Goal: Use online tool/utility: Utilize a website feature to perform a specific function

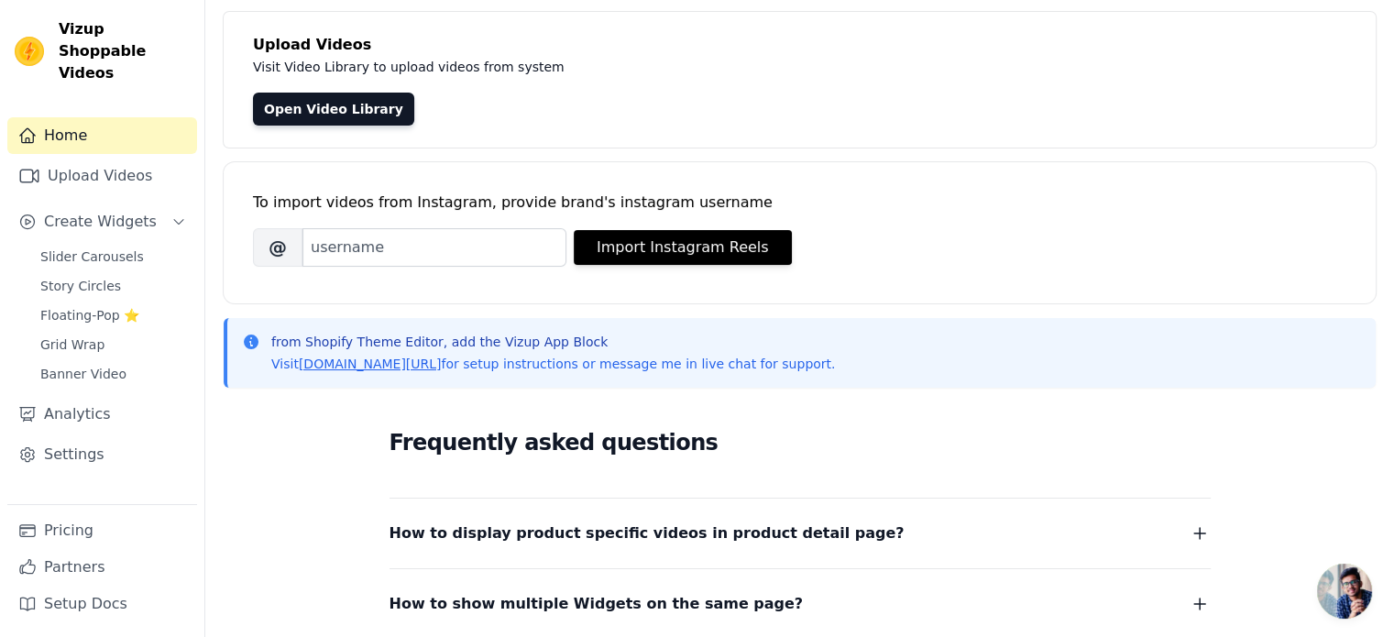
scroll to position [183, 0]
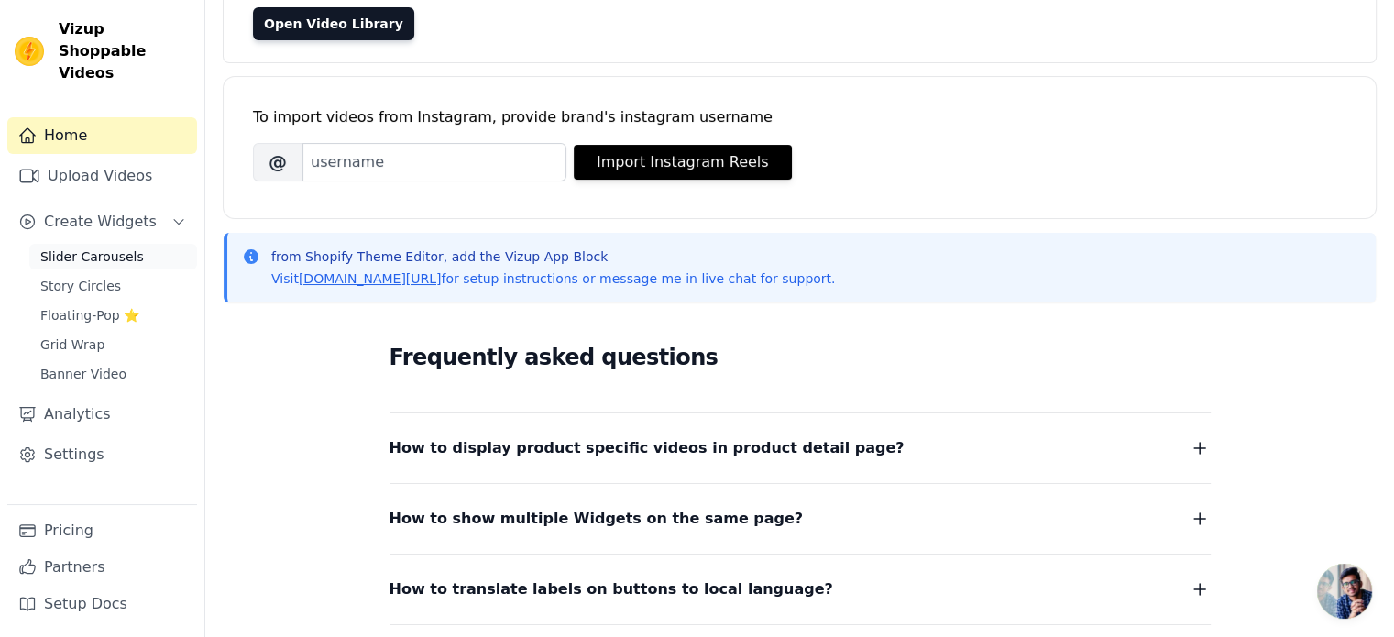
click at [103, 247] on span "Slider Carousels" at bounding box center [92, 256] width 104 height 18
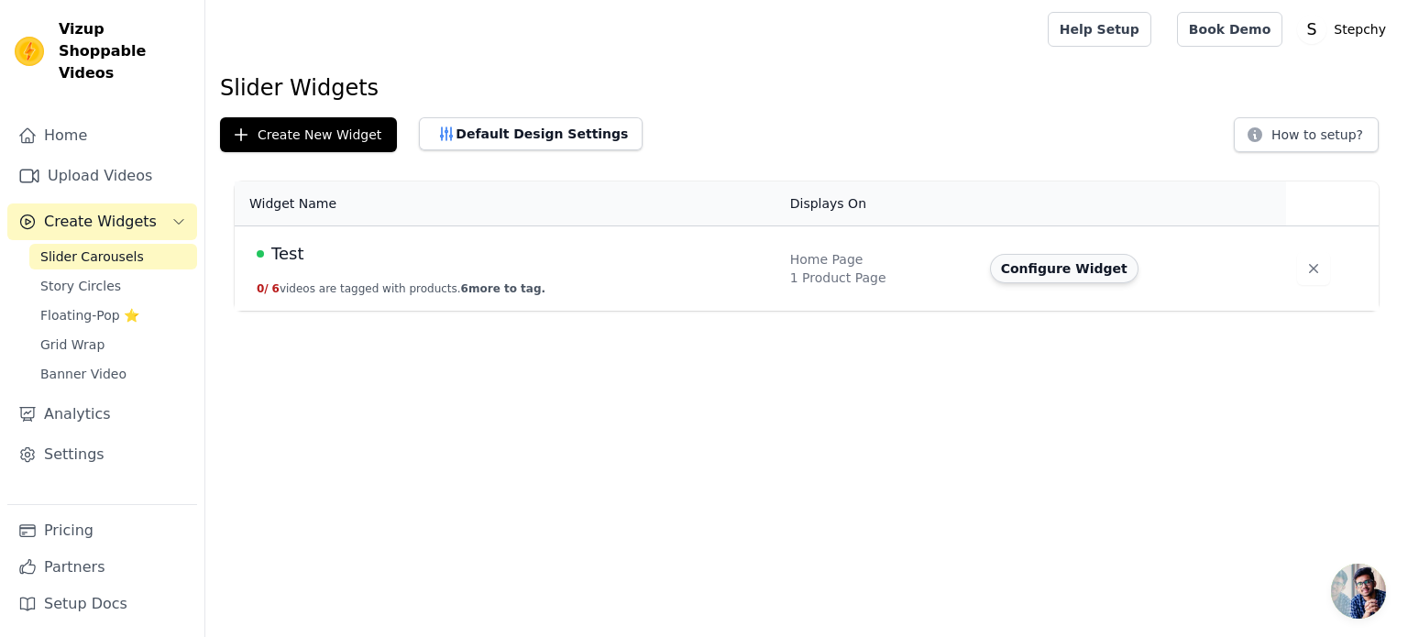
click at [1028, 270] on button "Configure Widget" at bounding box center [1064, 268] width 148 height 29
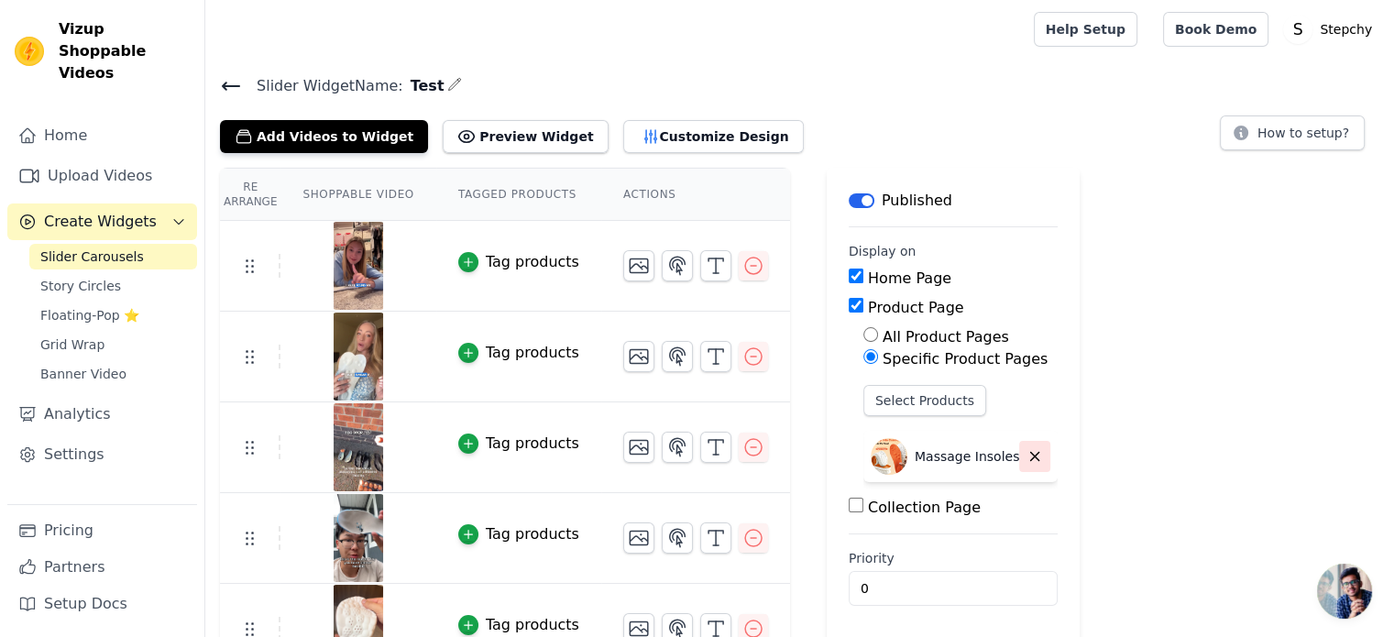
click at [1019, 454] on button "button" at bounding box center [1034, 456] width 31 height 31
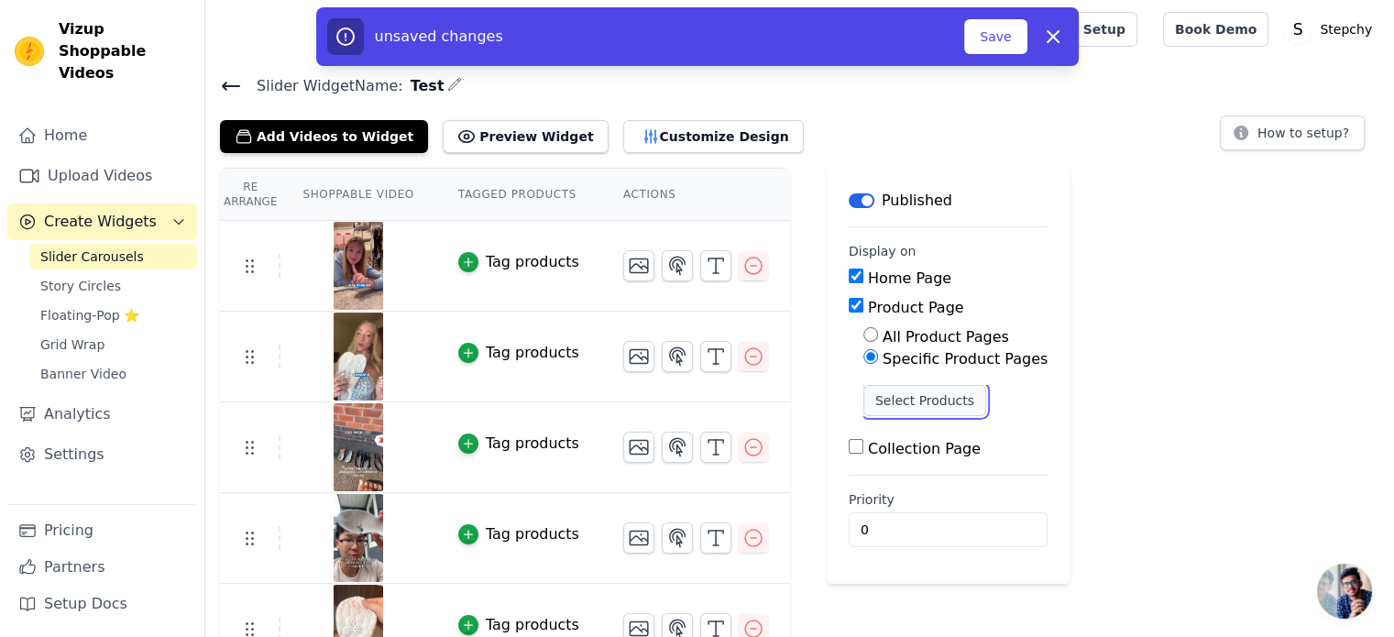
click at [931, 410] on button "Select Products" at bounding box center [924, 400] width 123 height 31
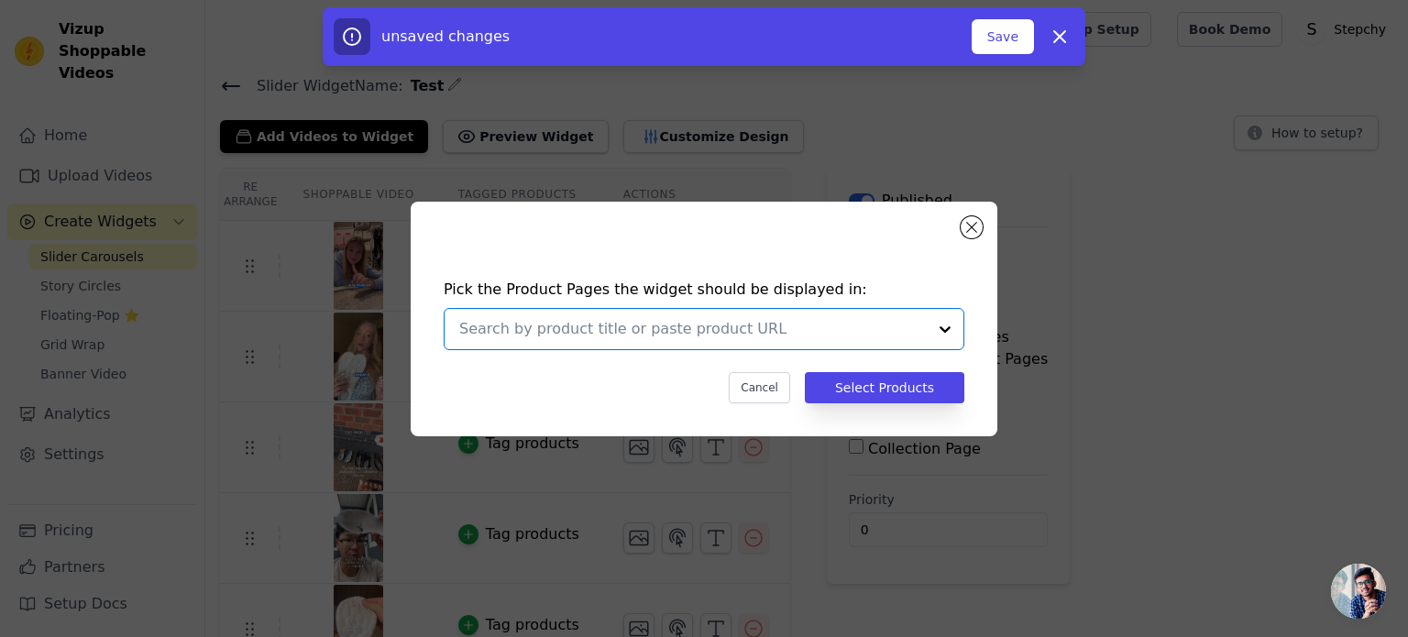
click at [786, 339] on input "text" at bounding box center [692, 329] width 467 height 22
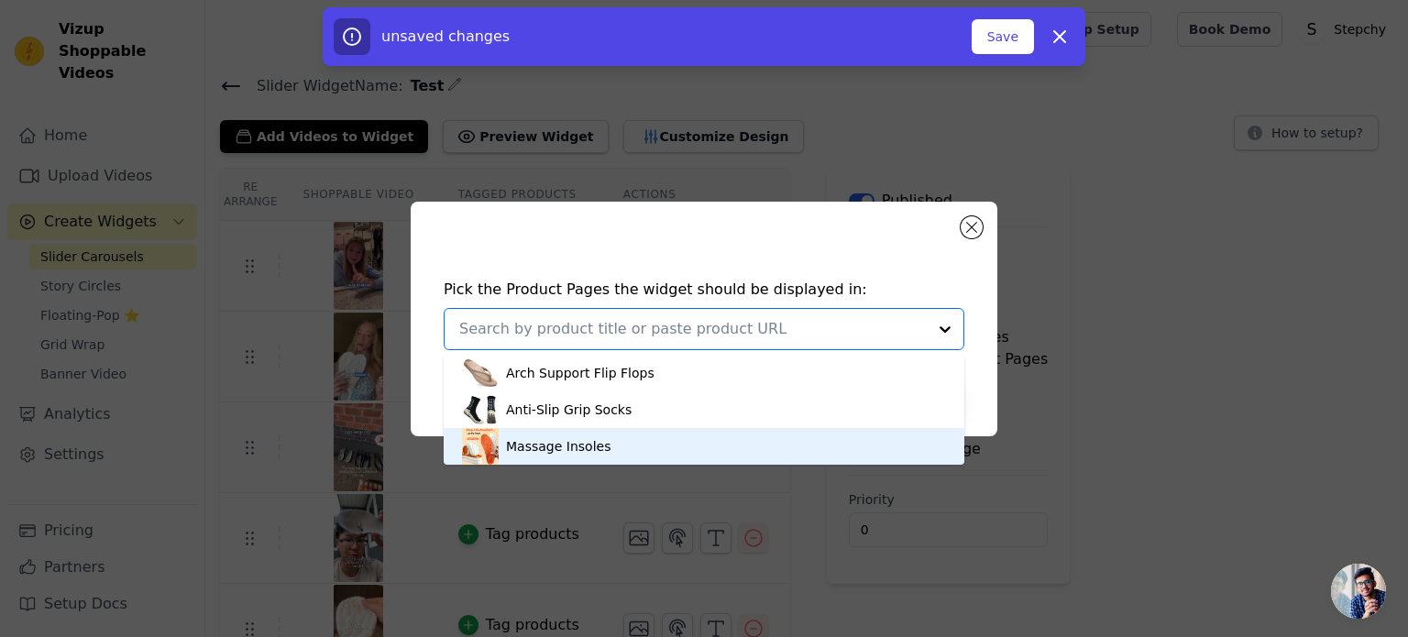
click at [579, 442] on div "Massage Insoles" at bounding box center [558, 446] width 104 height 18
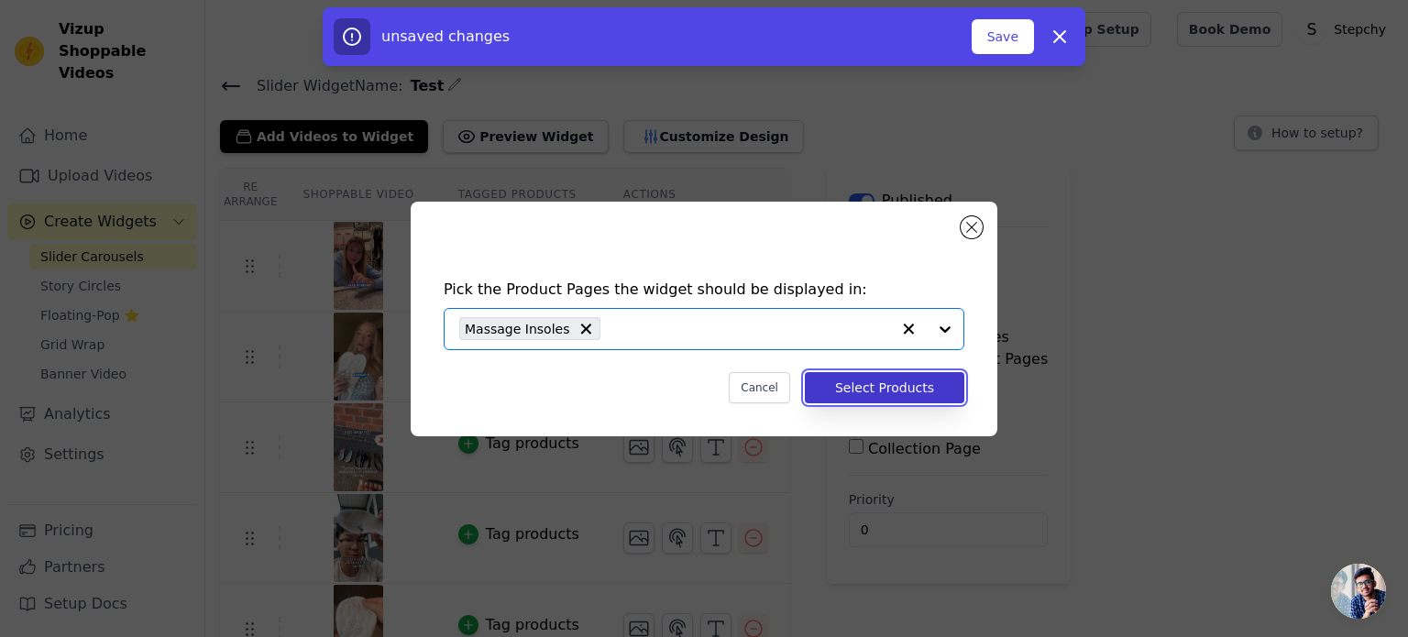
click at [880, 394] on button "Select Products" at bounding box center [884, 387] width 159 height 31
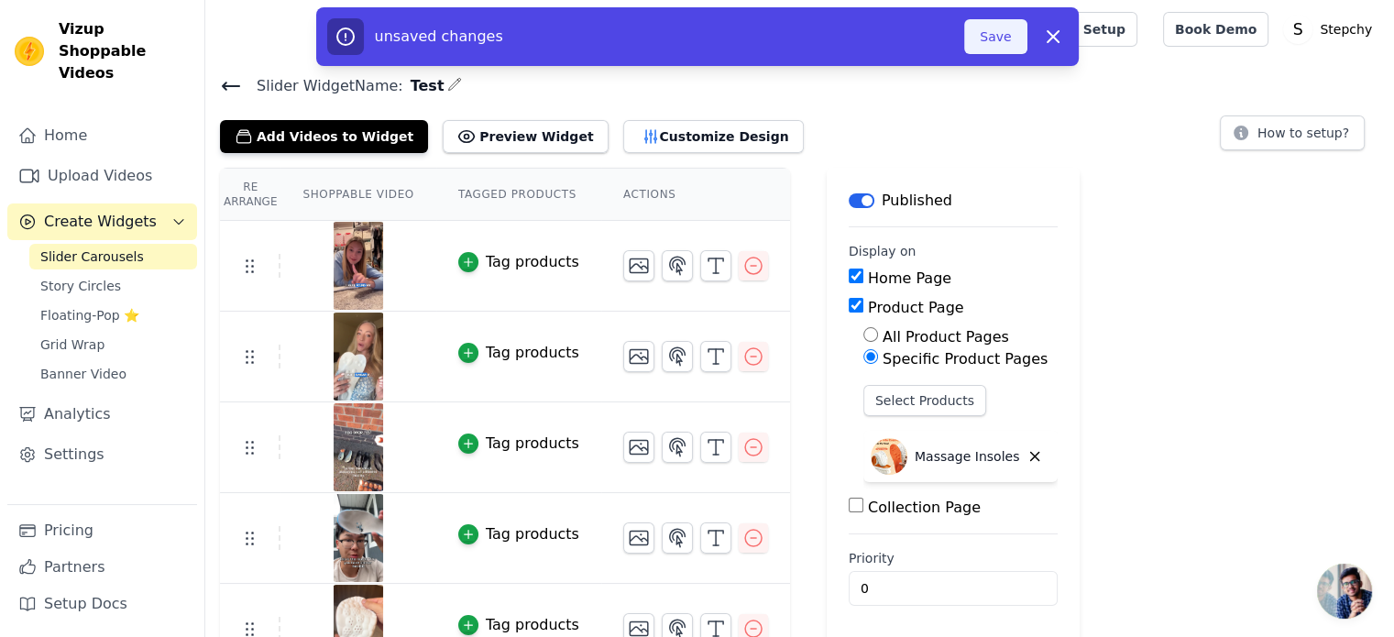
click at [998, 38] on button "Save" at bounding box center [995, 36] width 62 height 35
click at [1003, 42] on button "Save" at bounding box center [995, 36] width 62 height 35
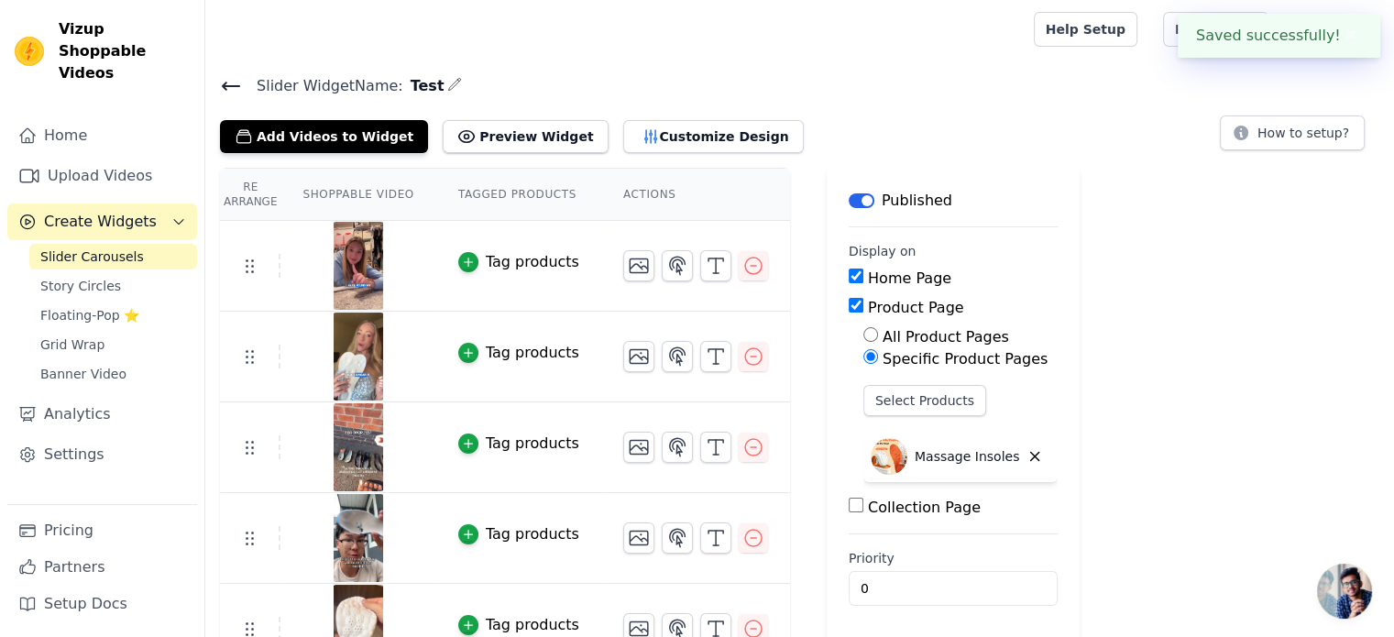
click at [1056, 34] on div "Help Setup Book Demo Open user menu S Stepchy Settings Help Docs Sign out" at bounding box center [799, 29] width 1189 height 59
click at [1009, 97] on div "Slider Widget Name: Test Add Videos to Widget Preview Widget Customize Design H…" at bounding box center [799, 113] width 1189 height 80
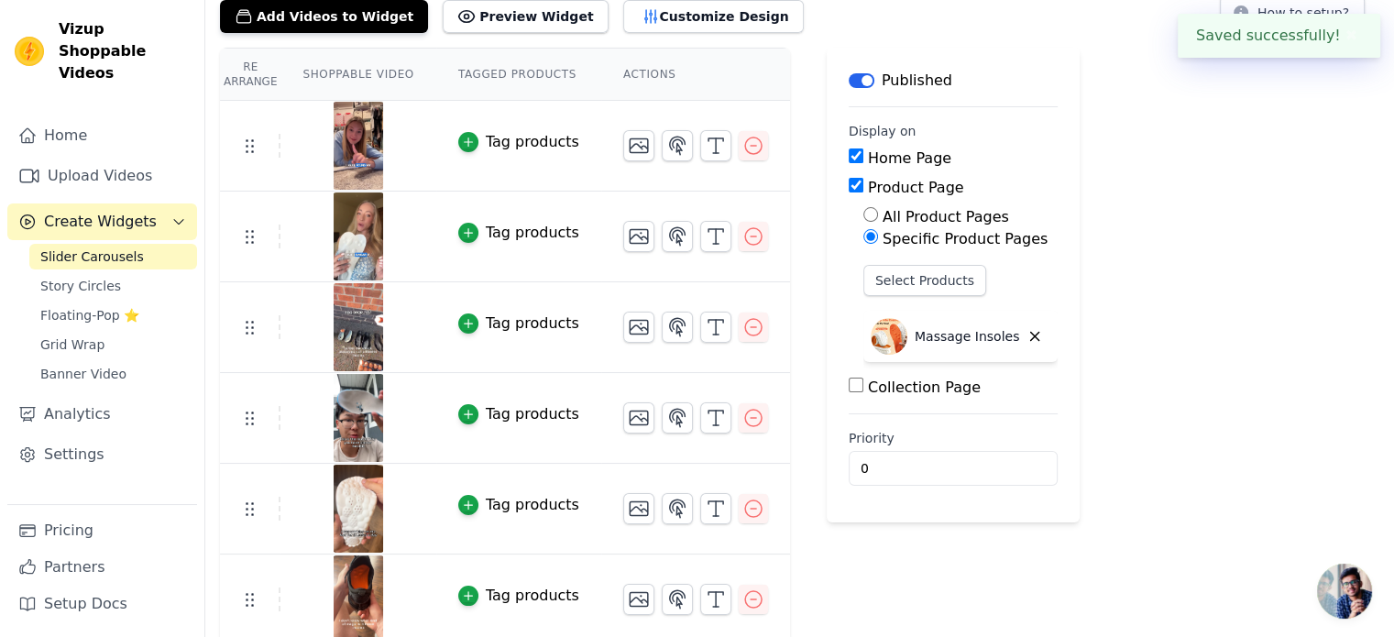
scroll to position [125, 0]
